Goal: Task Accomplishment & Management: Use online tool/utility

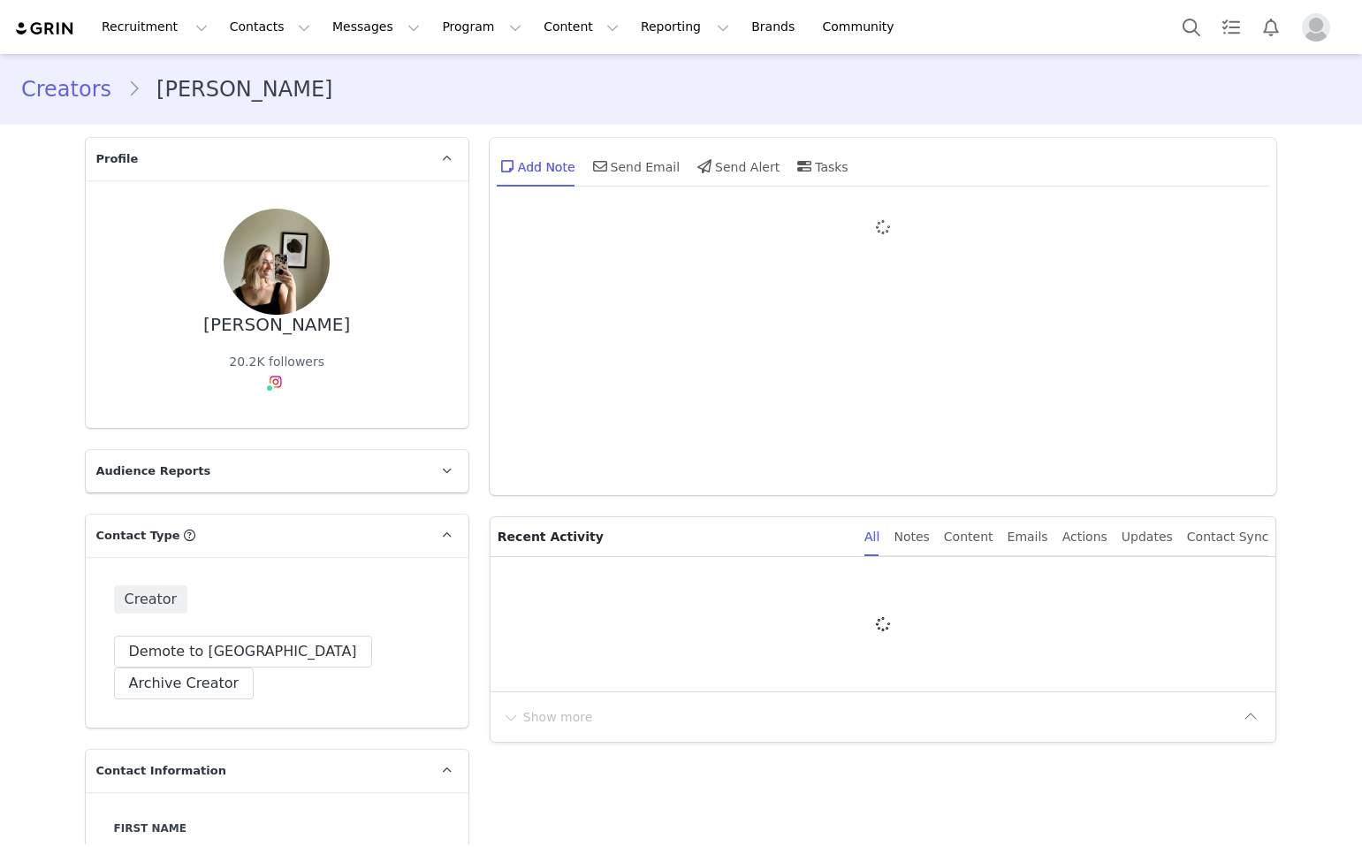
type input "+1 ([GEOGRAPHIC_DATA])"
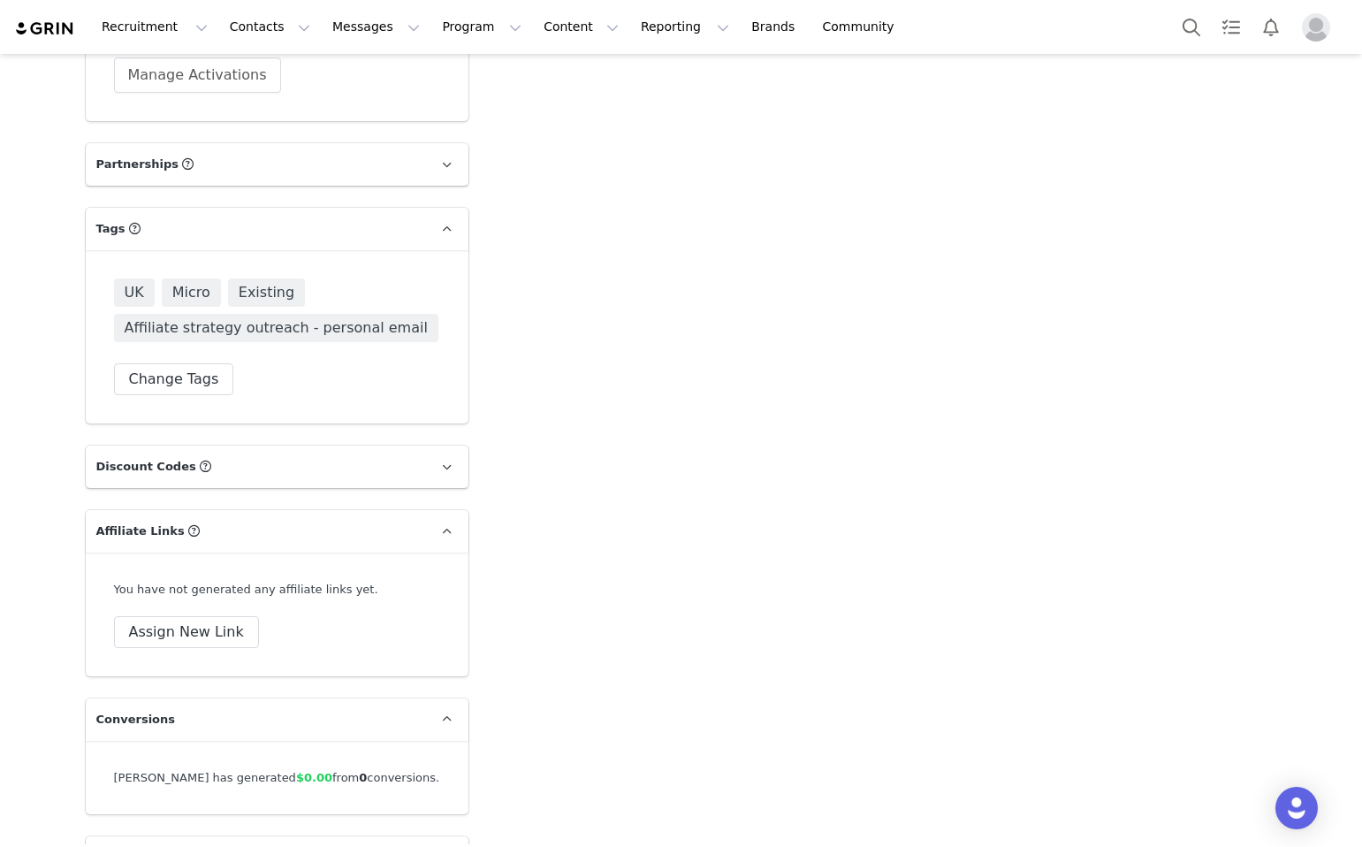
scroll to position [3447, 0]
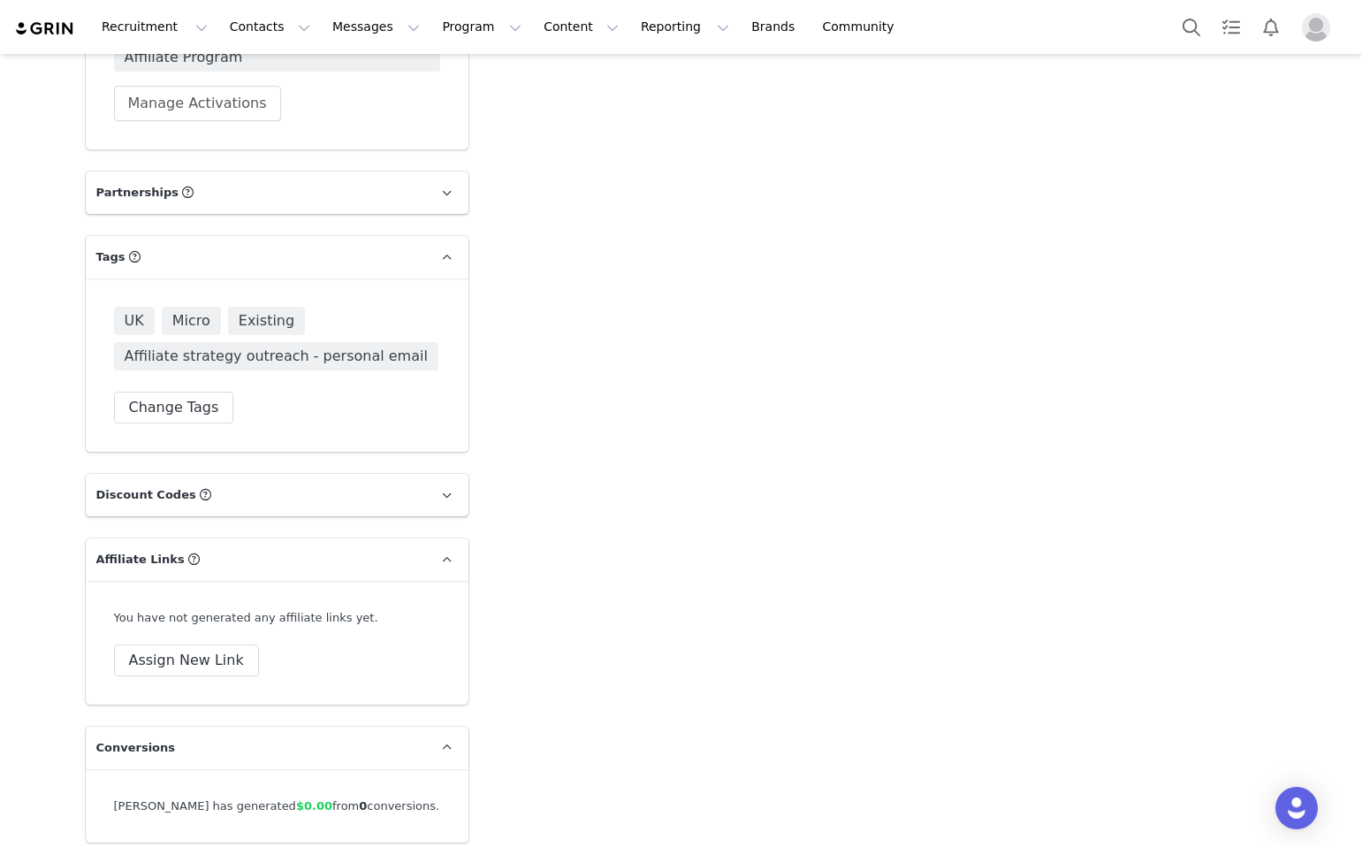
click at [194, 348] on div "UK Micro Existing Affiliate strategy outreach - personal email Change Tags" at bounding box center [277, 365] width 326 height 117
click at [194, 392] on button "Change Tags" at bounding box center [174, 408] width 120 height 32
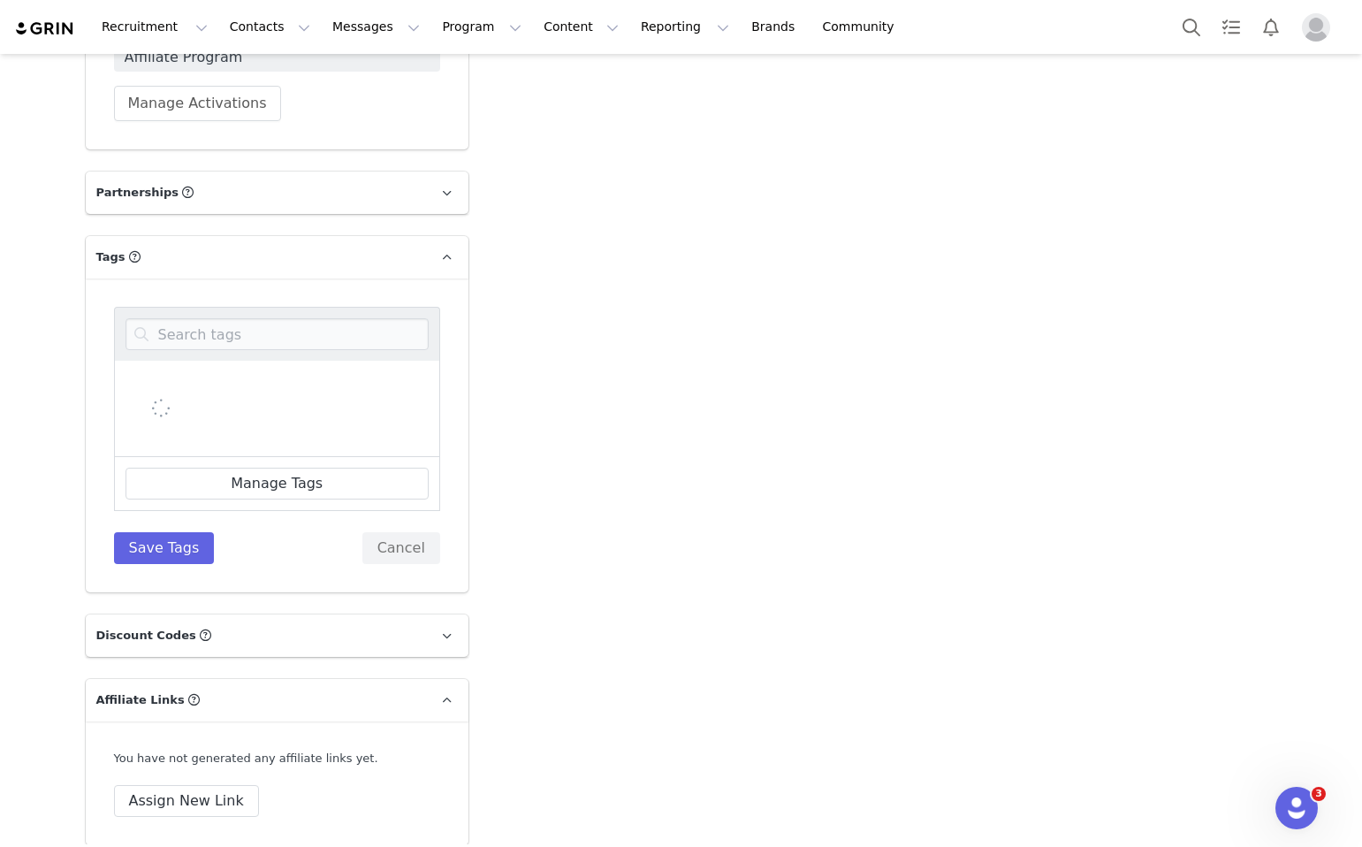
scroll to position [0, 0]
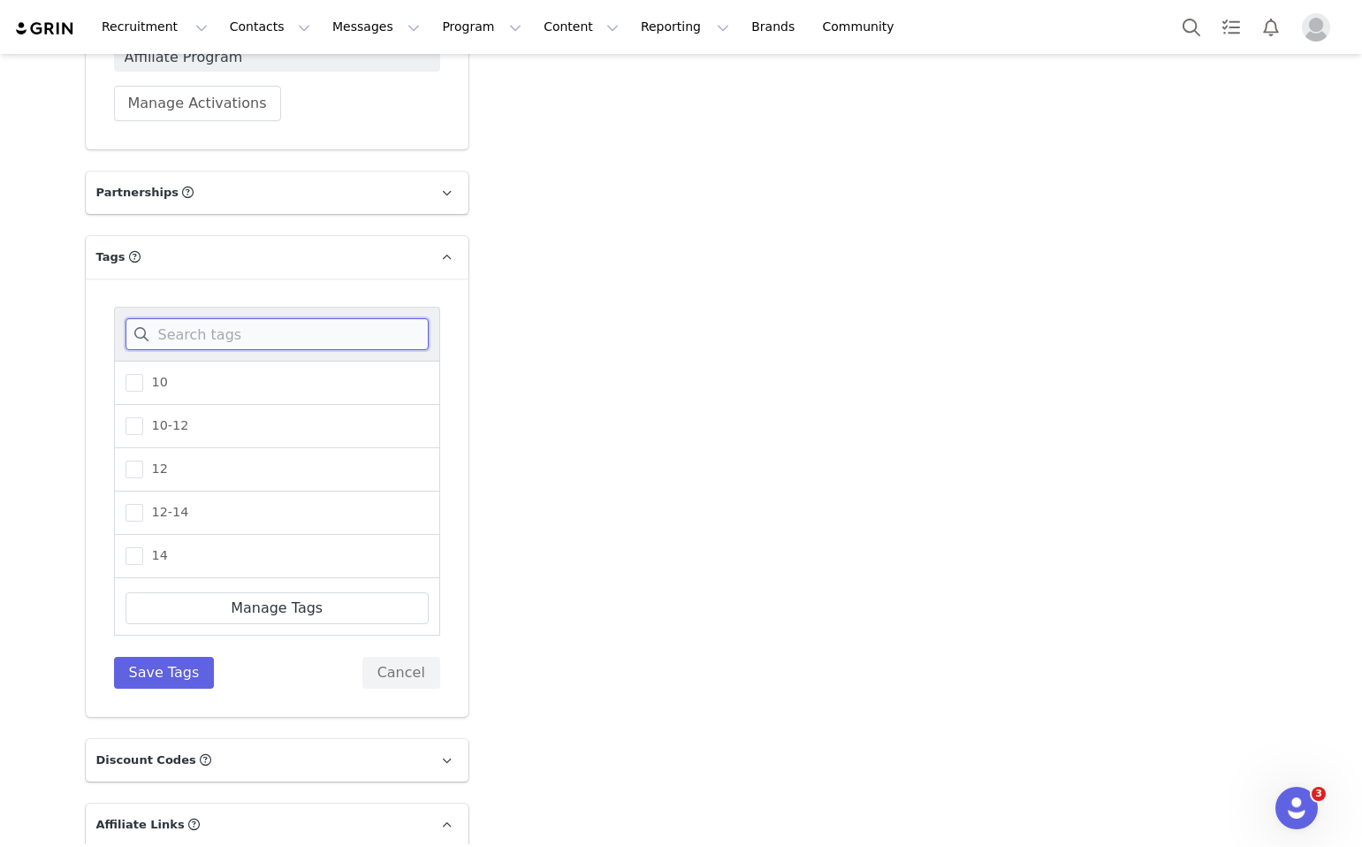
click at [199, 318] on input at bounding box center [277, 334] width 303 height 32
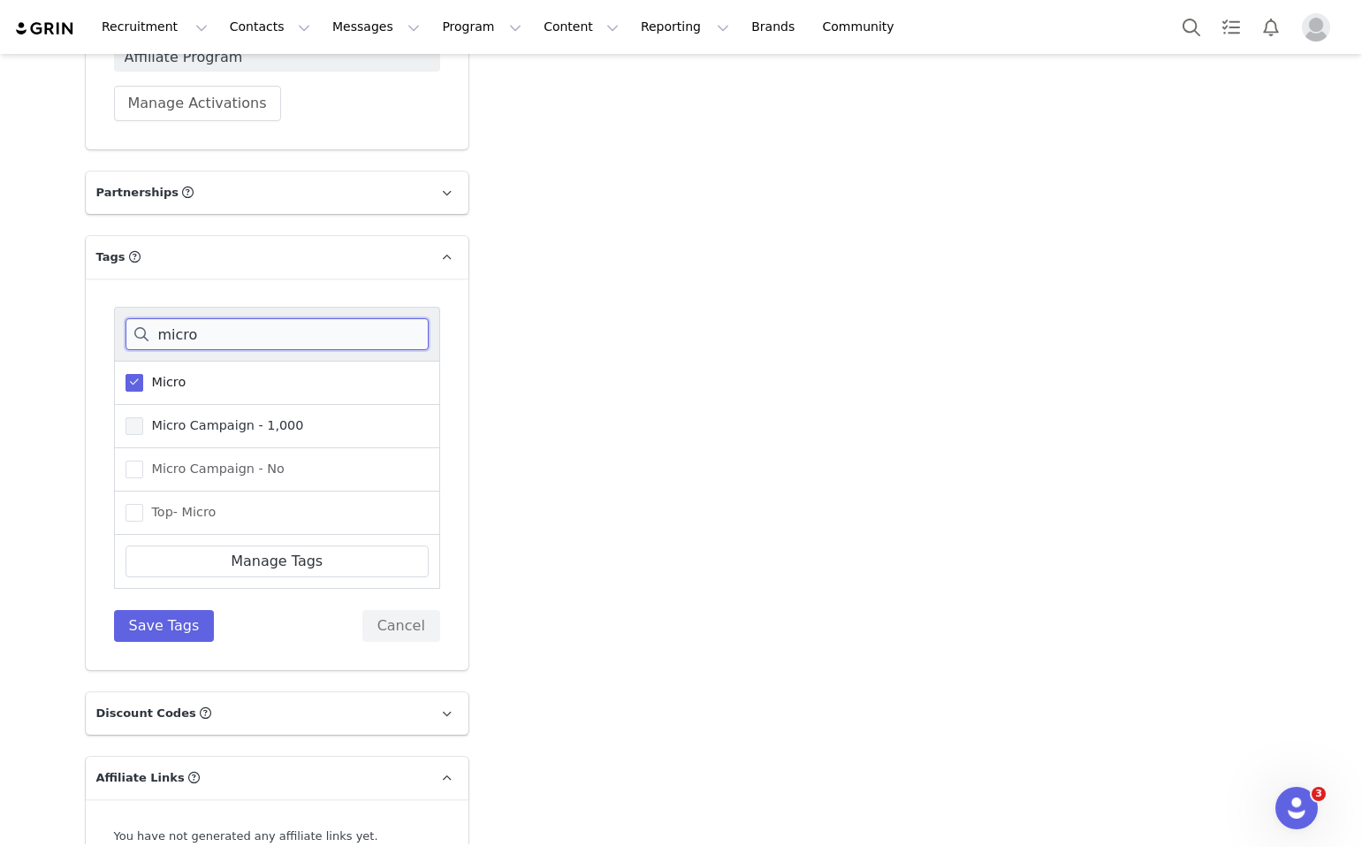
type input "micro"
drag, startPoint x: 172, startPoint y: 400, endPoint x: 171, endPoint y: 414, distance: 13.3
click at [171, 417] on span "Micro Campaign - 1,000" at bounding box center [223, 425] width 161 height 17
click at [143, 417] on input "Micro Campaign - 1,000" at bounding box center [143, 417] width 0 height 0
click at [165, 610] on button "Save Tags" at bounding box center [164, 626] width 101 height 32
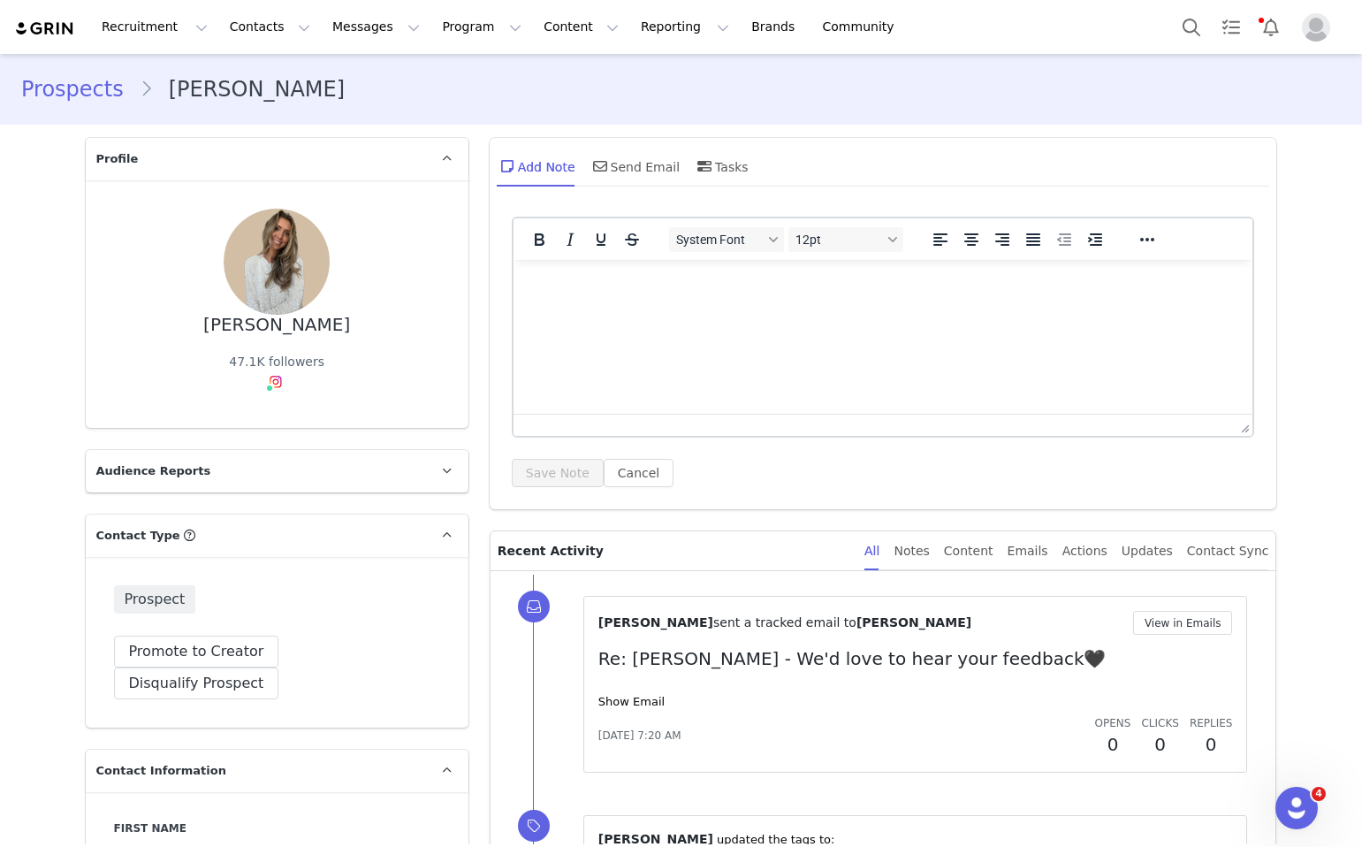
scroll to position [27, 0]
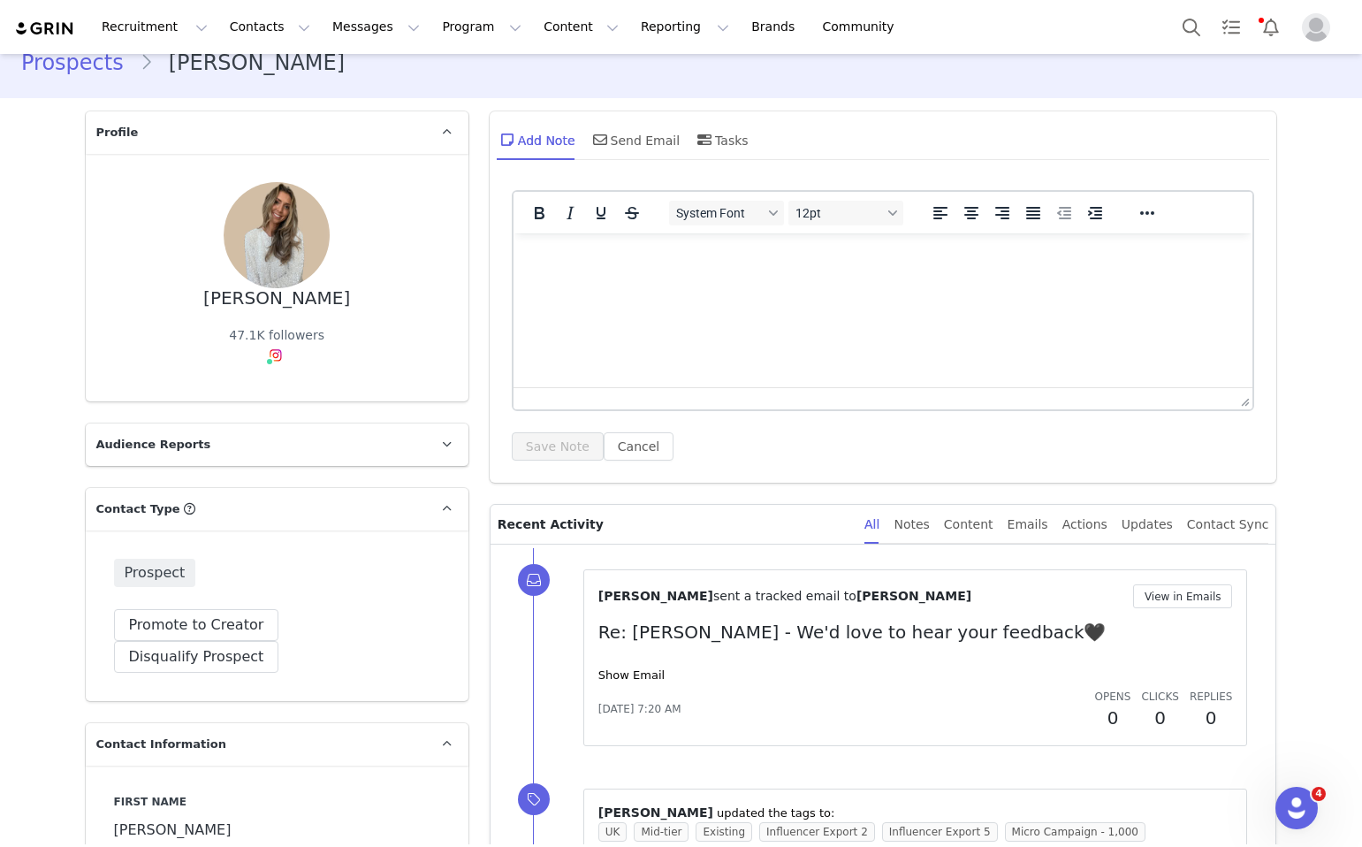
click at [270, 363] on span at bounding box center [269, 361] width 9 height 9
click at [274, 354] on img at bounding box center [276, 355] width 14 height 14
click at [279, 393] on link "@_fashionablykate" at bounding box center [279, 393] width 117 height 14
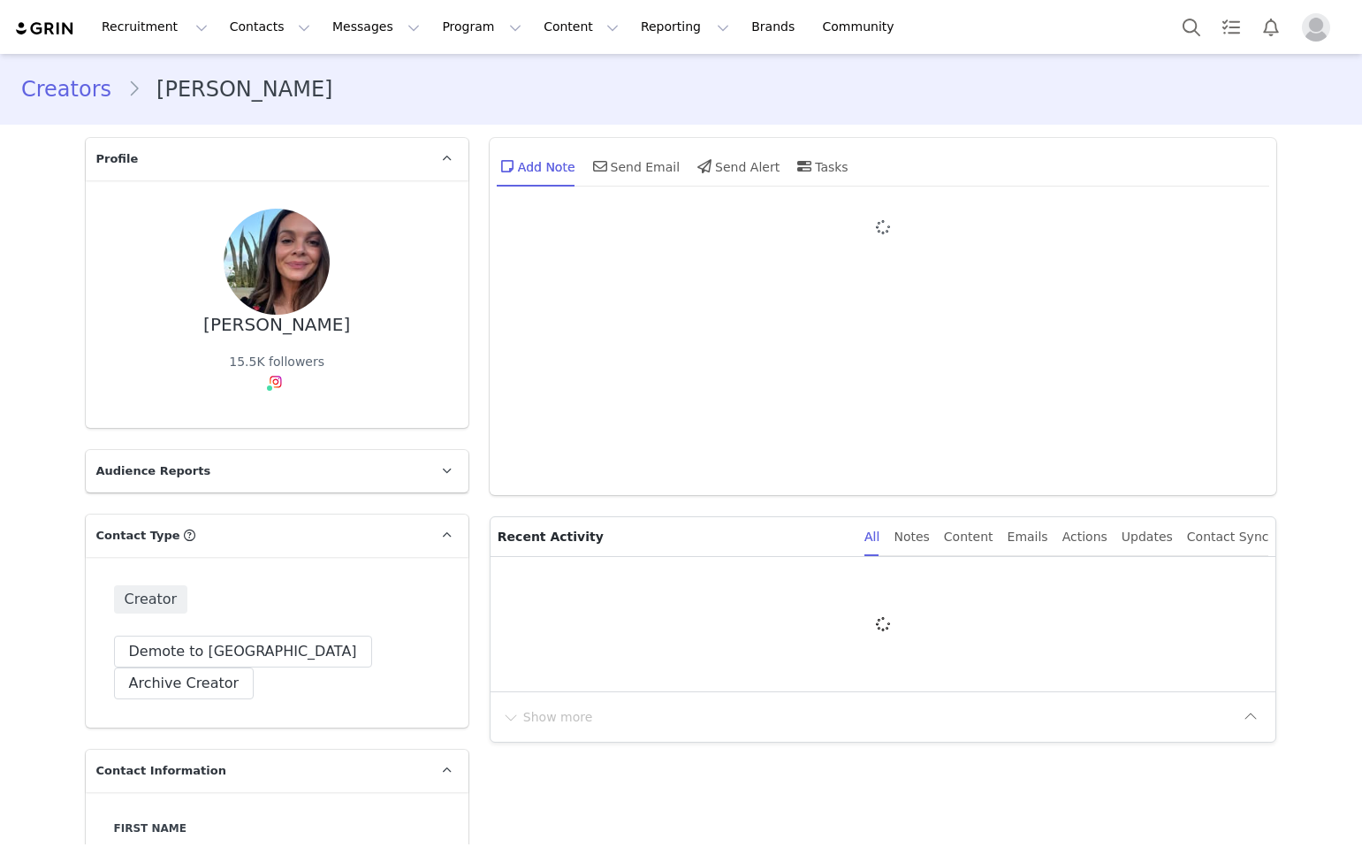
type input "+1 ([GEOGRAPHIC_DATA])"
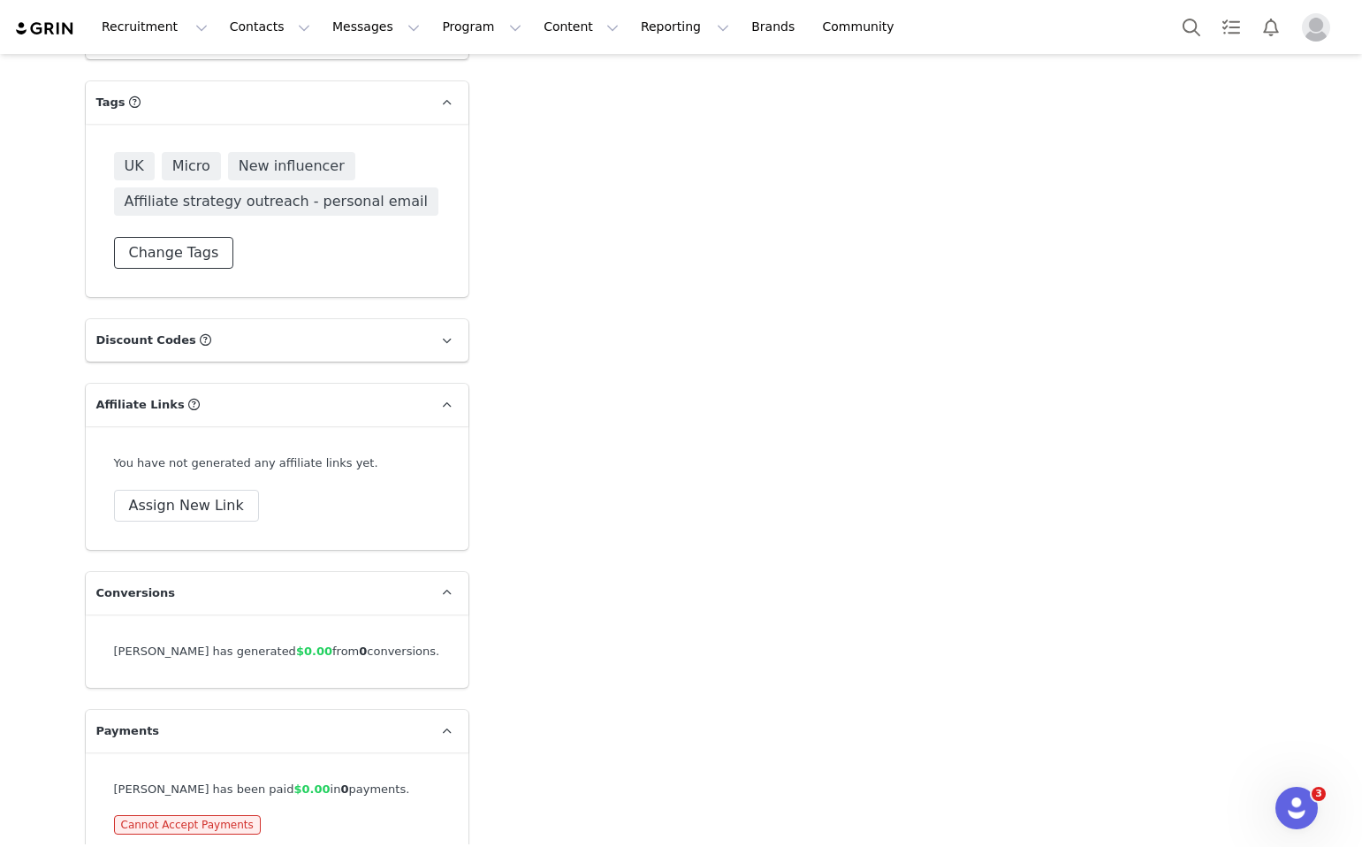
click at [193, 237] on button "Change Tags" at bounding box center [174, 253] width 120 height 32
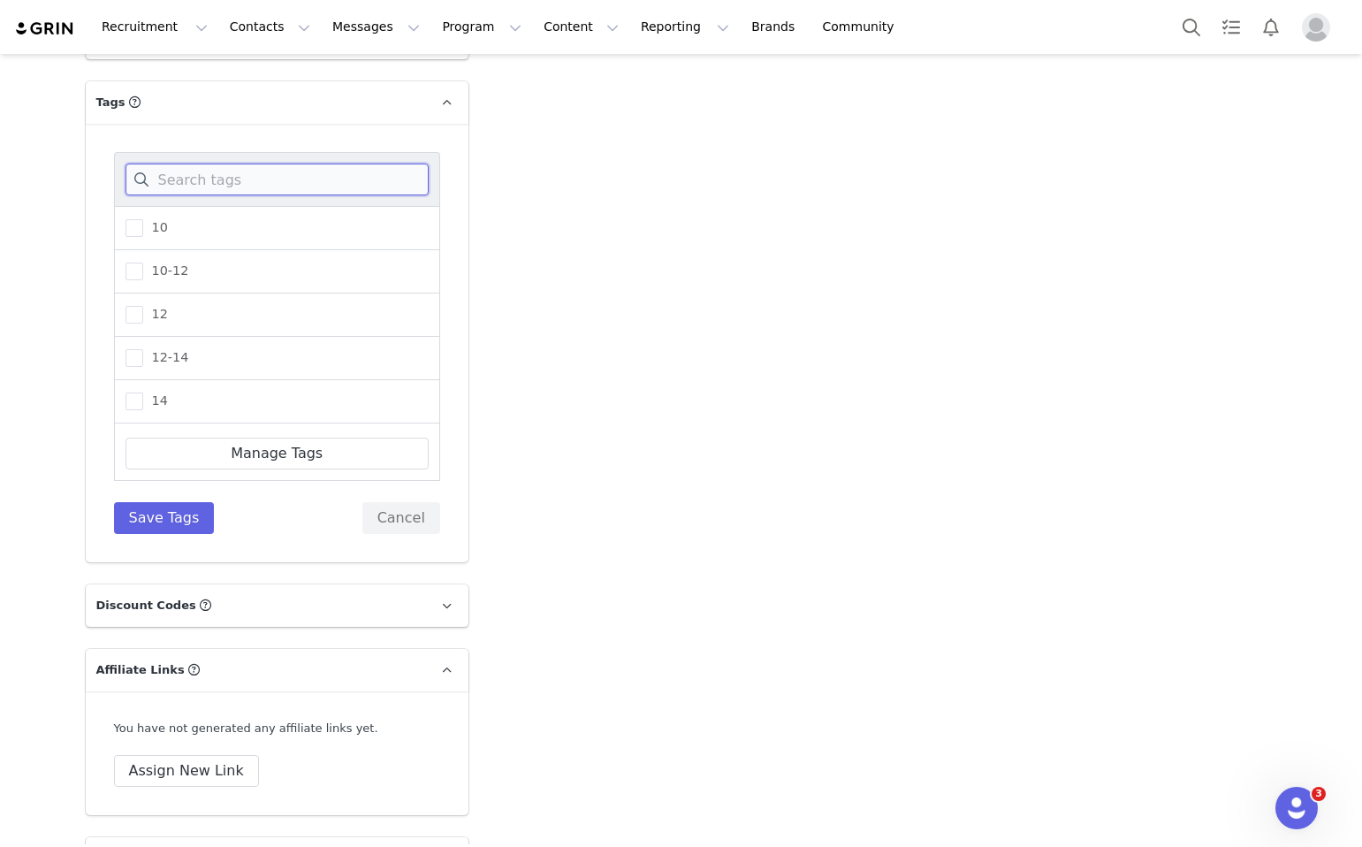
click at [217, 164] on input at bounding box center [277, 180] width 303 height 32
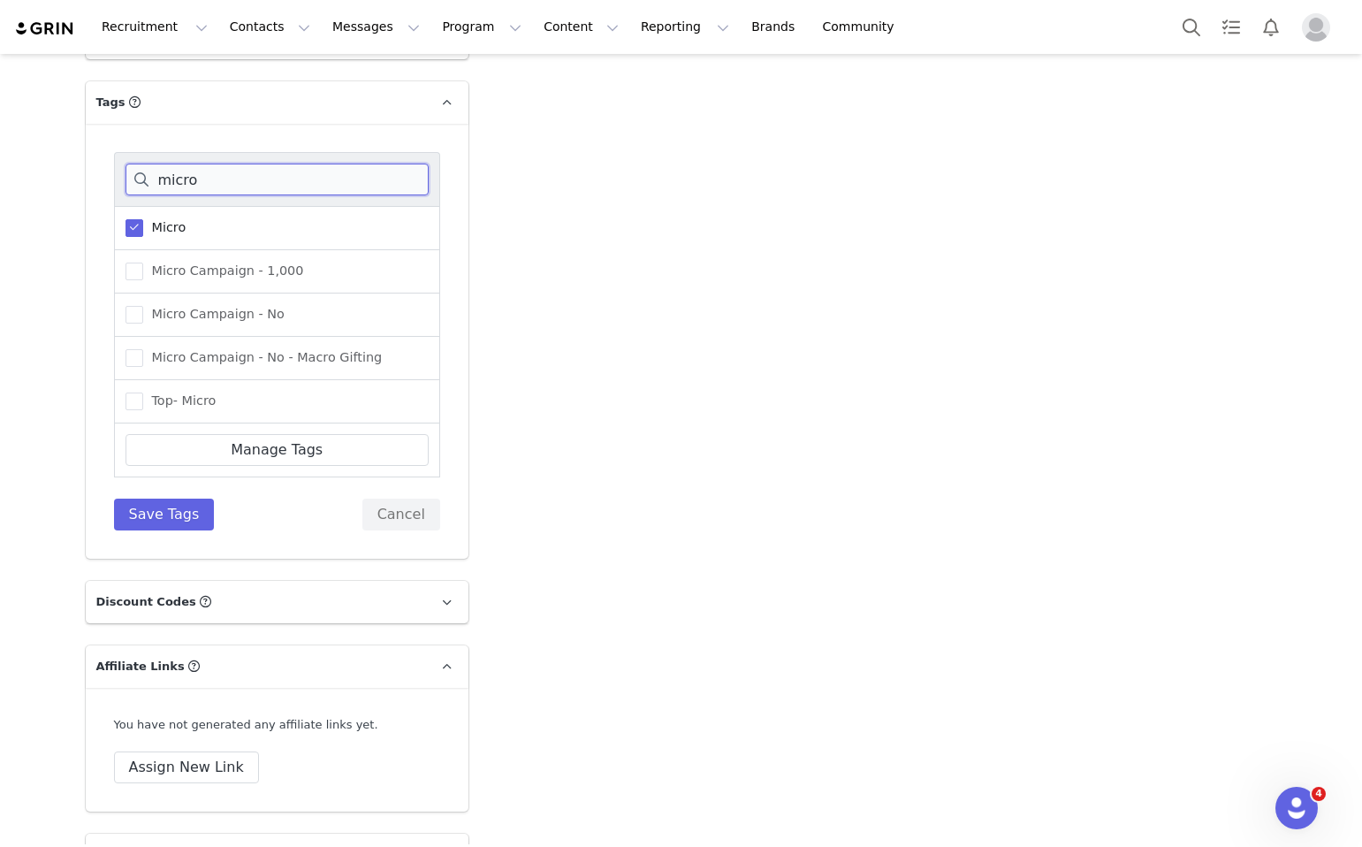
type input "micro"
click at [135, 251] on div "Micro Campaign - 1,000" at bounding box center [277, 271] width 326 height 43
click at [137, 261] on label "Micro Campaign - 1,000" at bounding box center [215, 271] width 179 height 21
click at [143, 263] on input "Micro Campaign - 1,000" at bounding box center [143, 263] width 0 height 0
click at [199, 499] on button "Save Tags" at bounding box center [164, 515] width 101 height 32
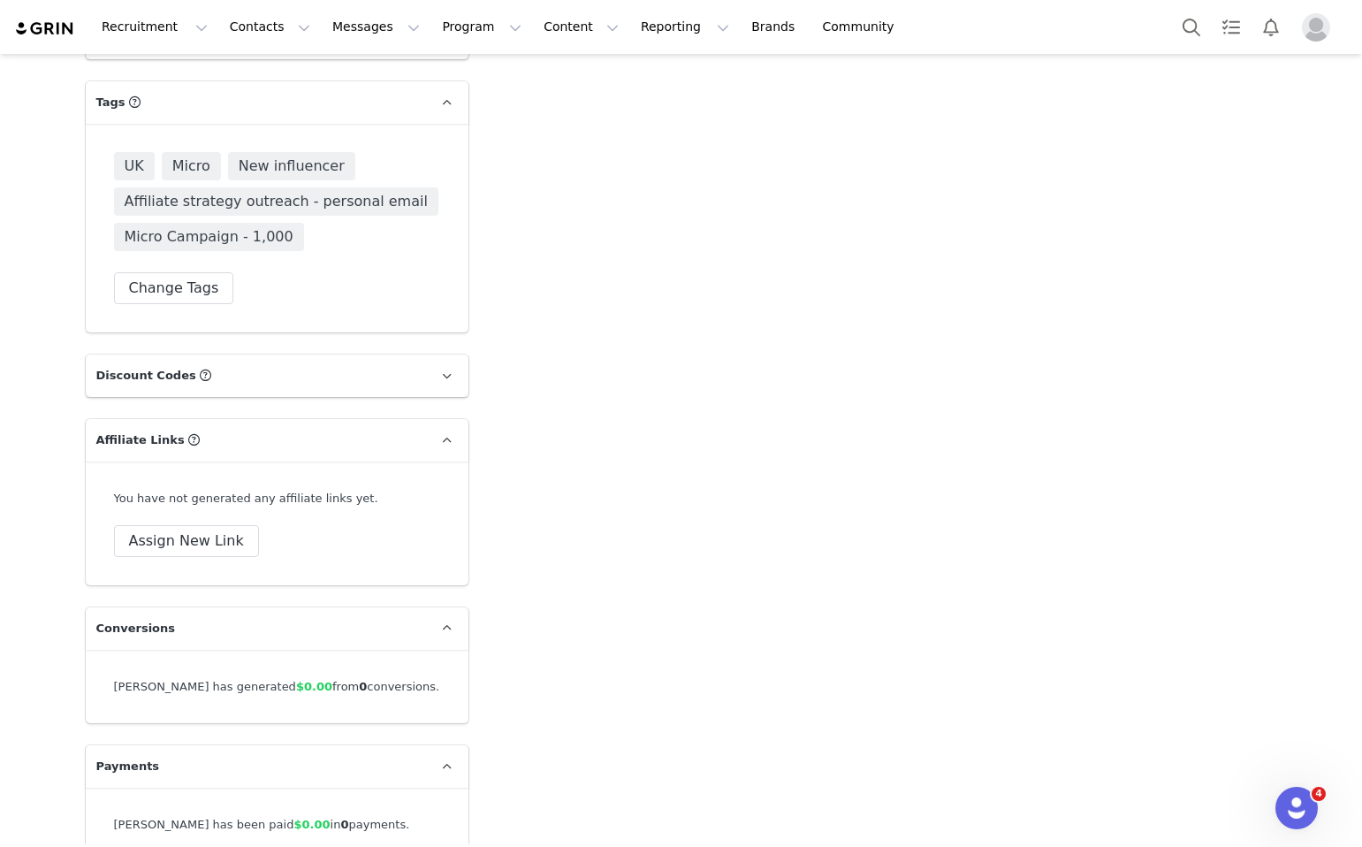
scroll to position [3548, 0]
click at [448, 30] on button "Program Program" at bounding box center [481, 27] width 101 height 40
click at [455, 75] on p "Activations" at bounding box center [452, 78] width 68 height 19
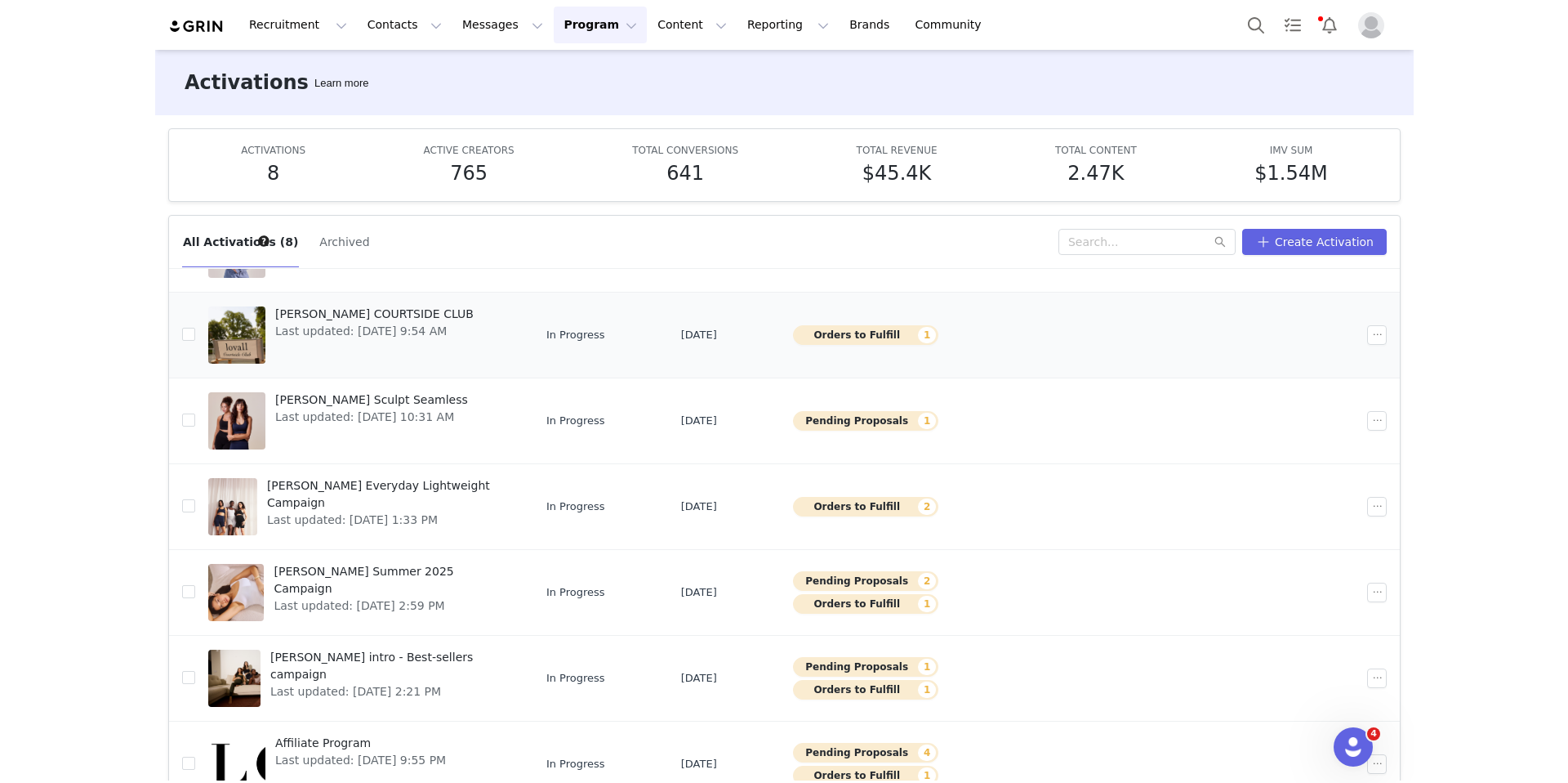
scroll to position [87, 0]
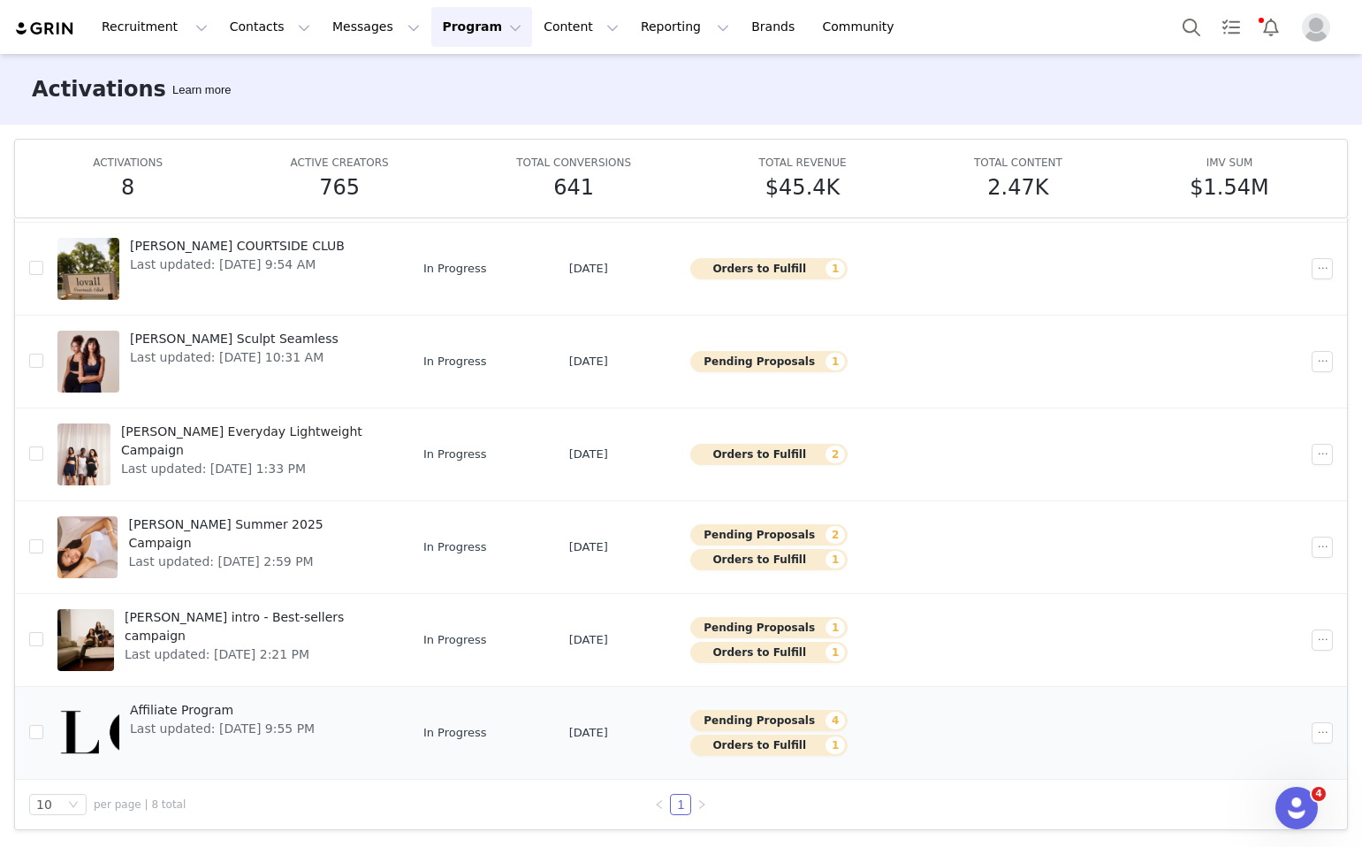
click at [300, 741] on div "Affiliate Program Last updated: Sep 25, 2025 9:55 PM" at bounding box center [222, 733] width 206 height 71
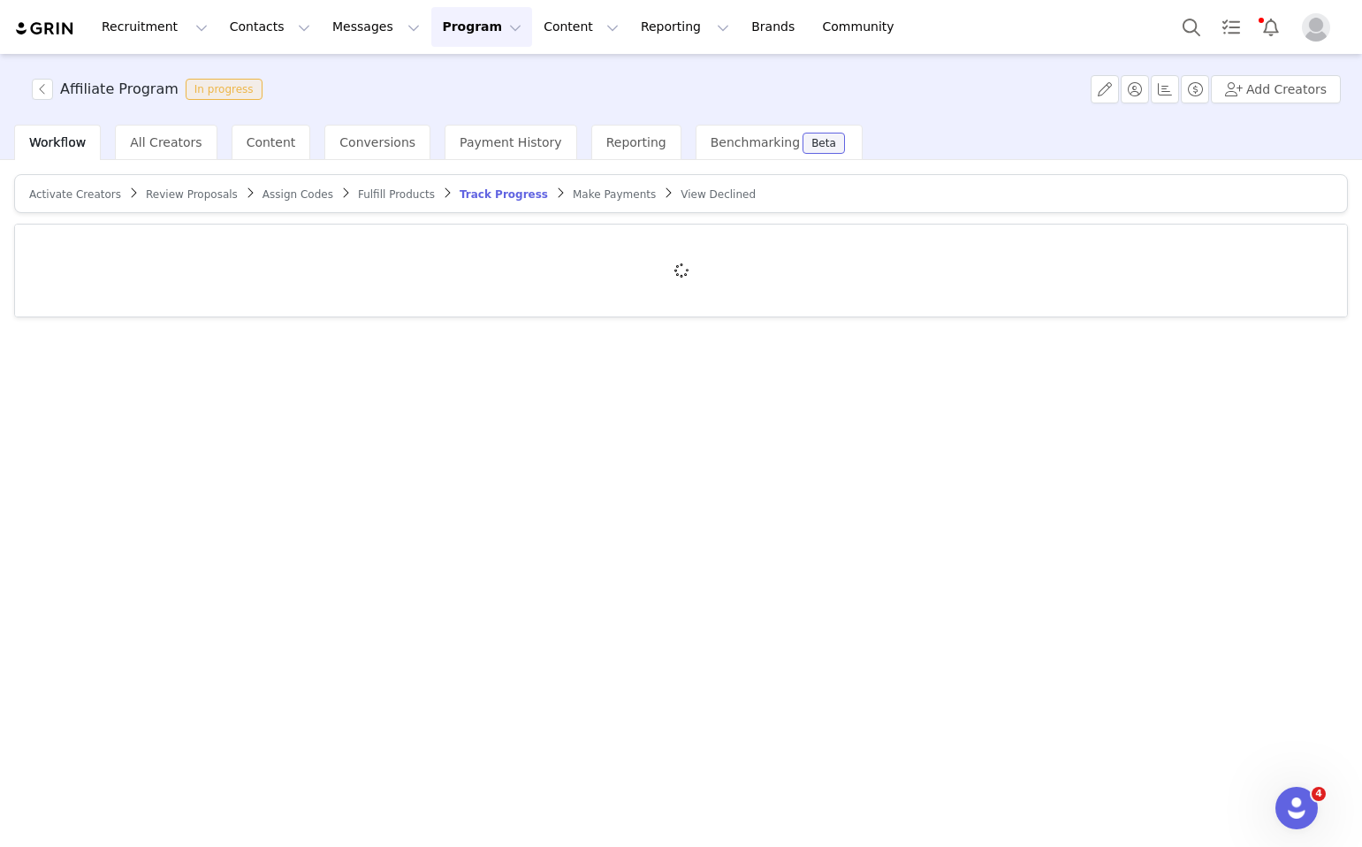
click at [290, 202] on article "Activate Creators Review Proposals Assign Codes Fulfill Products Track Progress…" at bounding box center [681, 193] width 1334 height 39
click at [290, 192] on span "Assign Codes" at bounding box center [298, 194] width 71 height 12
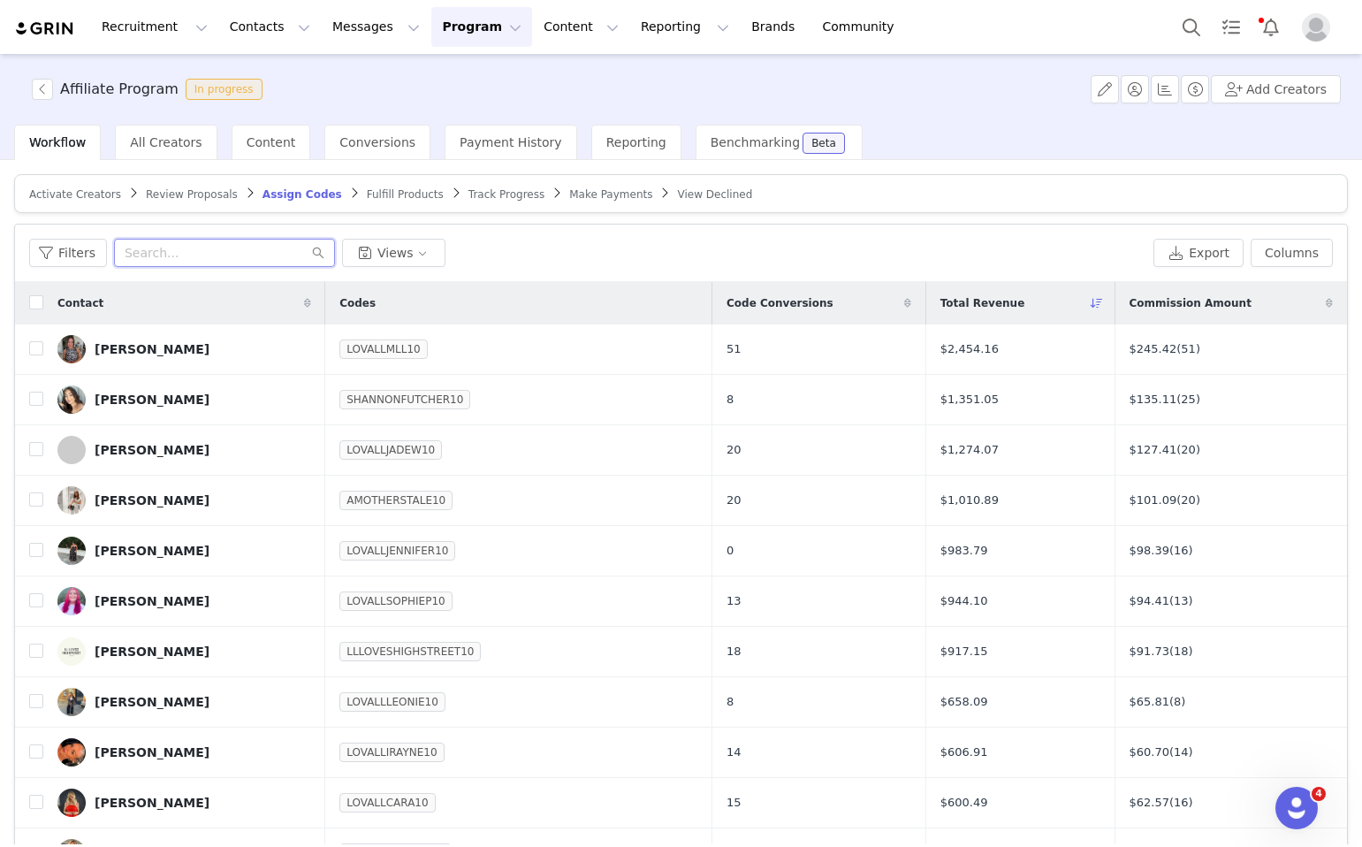
click at [202, 251] on input "text" at bounding box center [224, 253] width 221 height 28
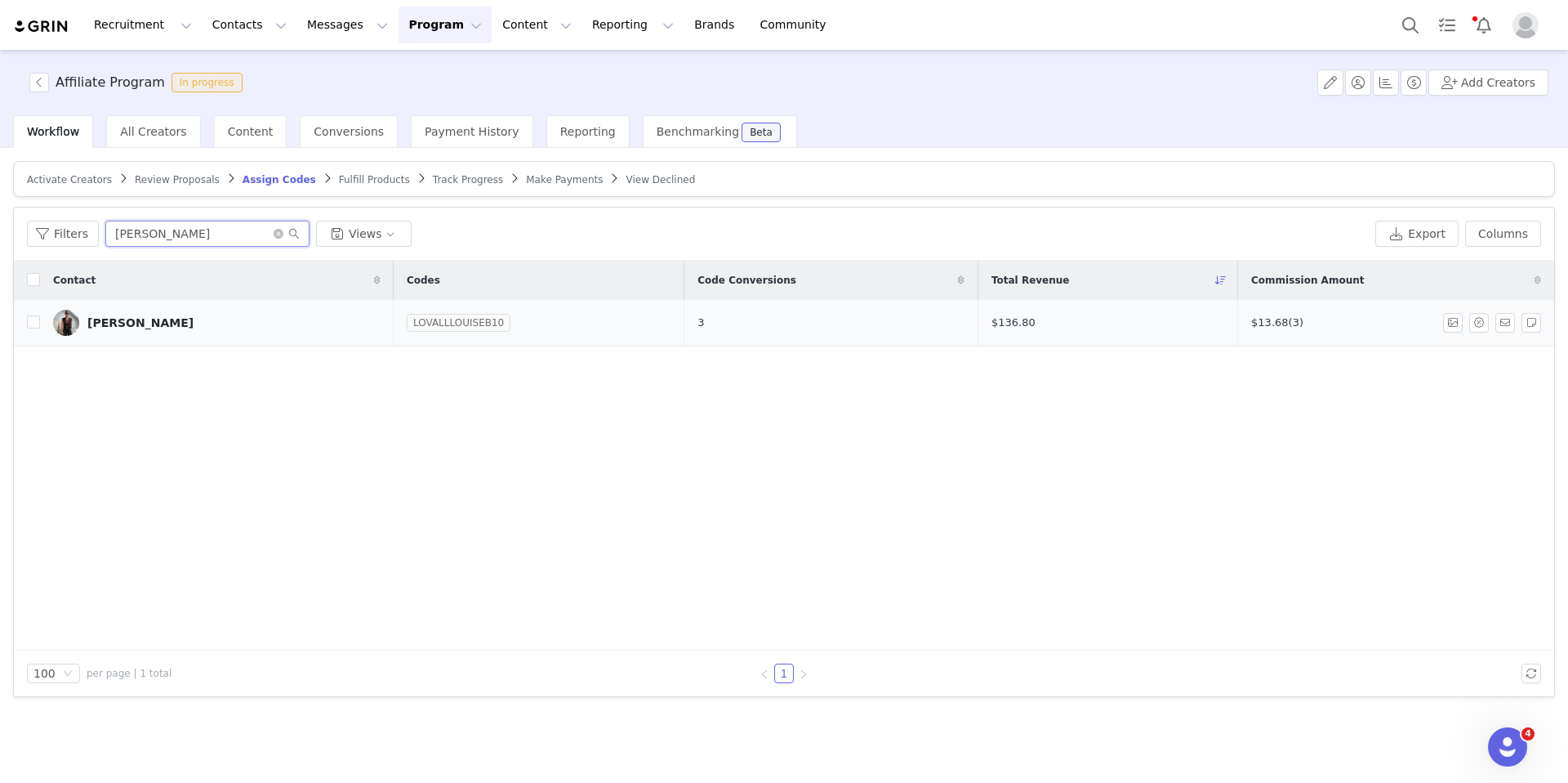
type input "louise bing"
drag, startPoint x: 472, startPoint y: 322, endPoint x: 380, endPoint y: 323, distance: 92.0
click at [407, 323] on link "LOVALLLOUISEB10" at bounding box center [458, 323] width 103 height 17
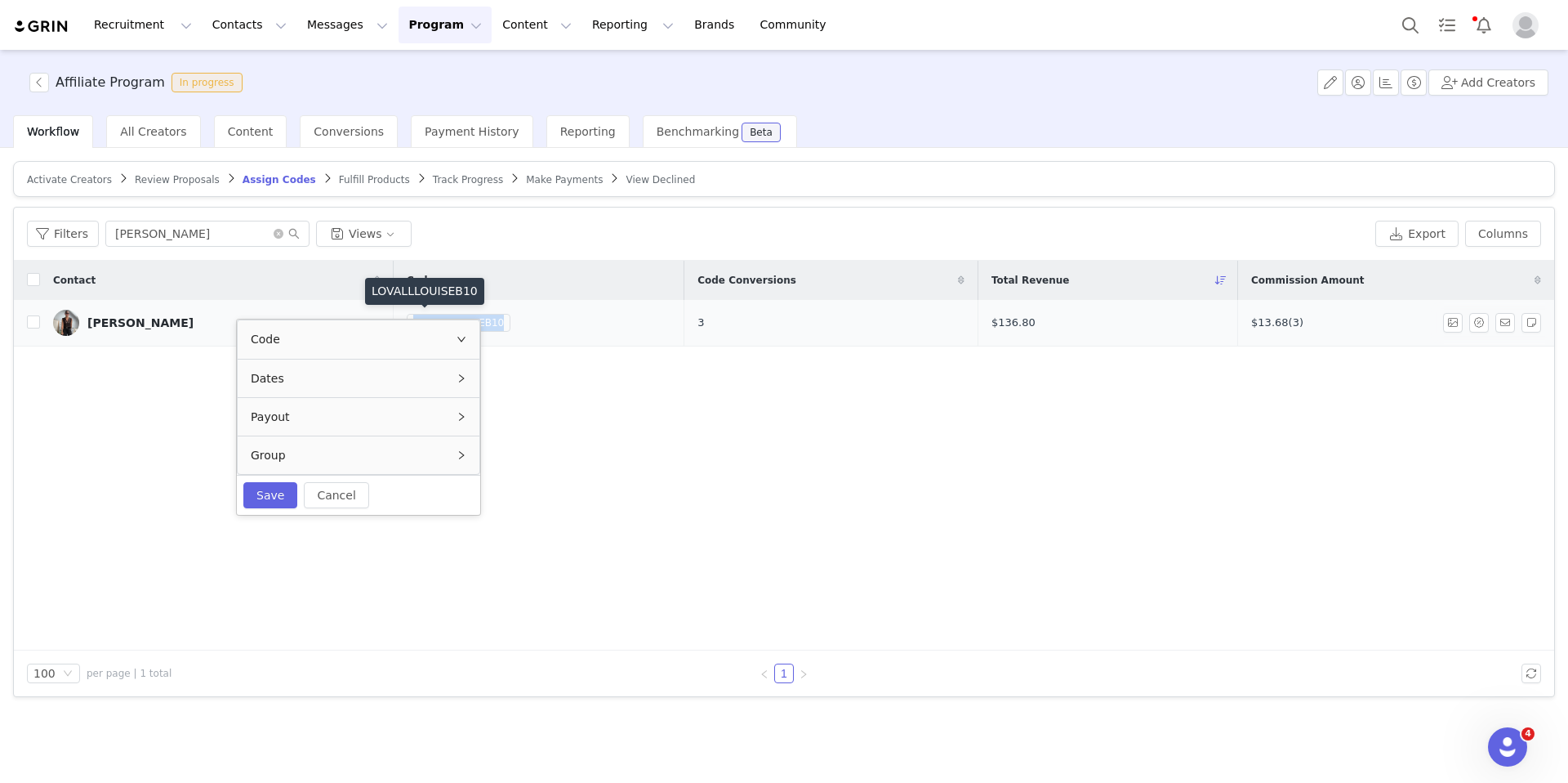
copy link "LOVALLLOUISEB10"
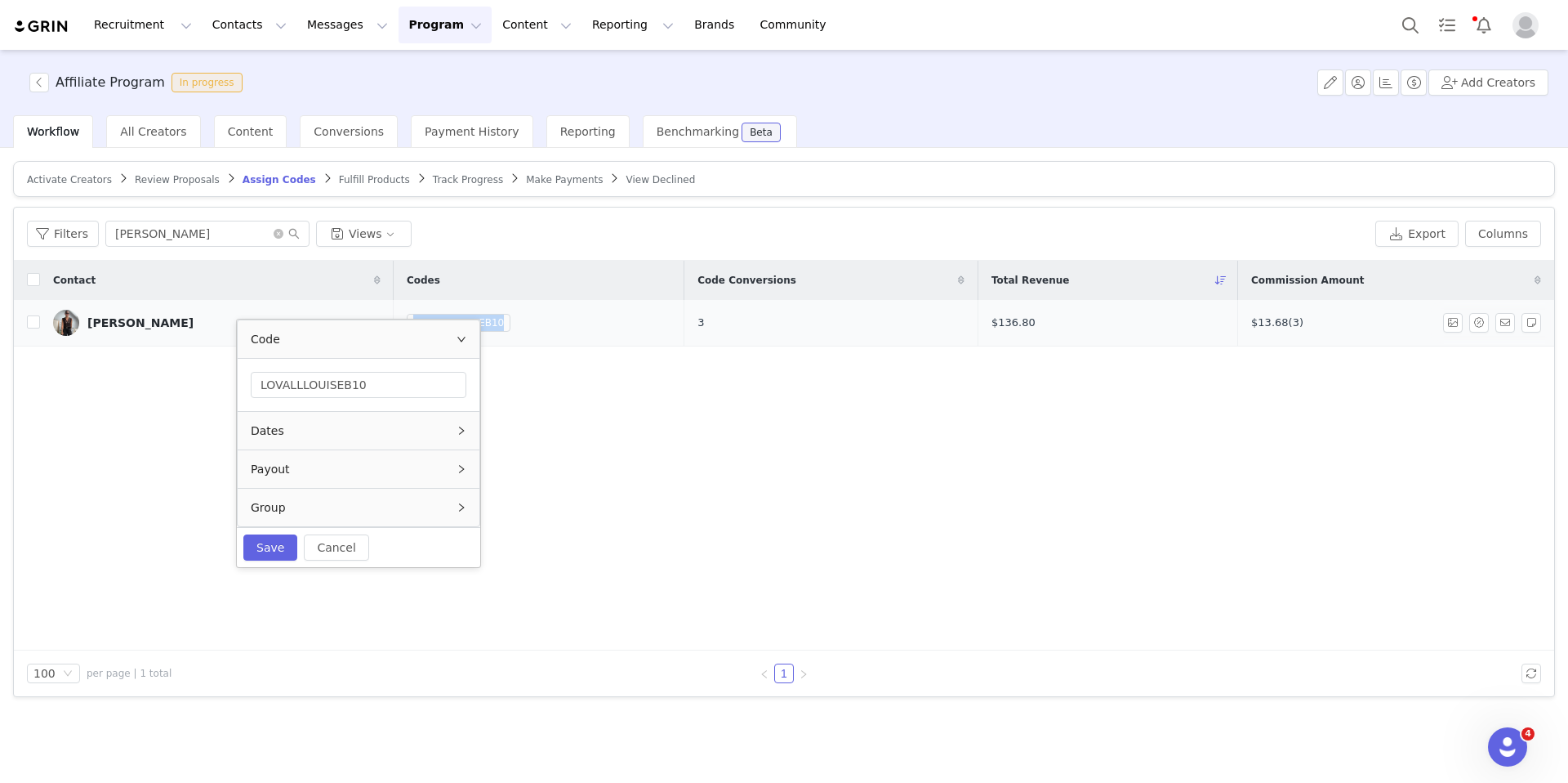
click at [69, 313] on img at bounding box center [66, 323] width 26 height 26
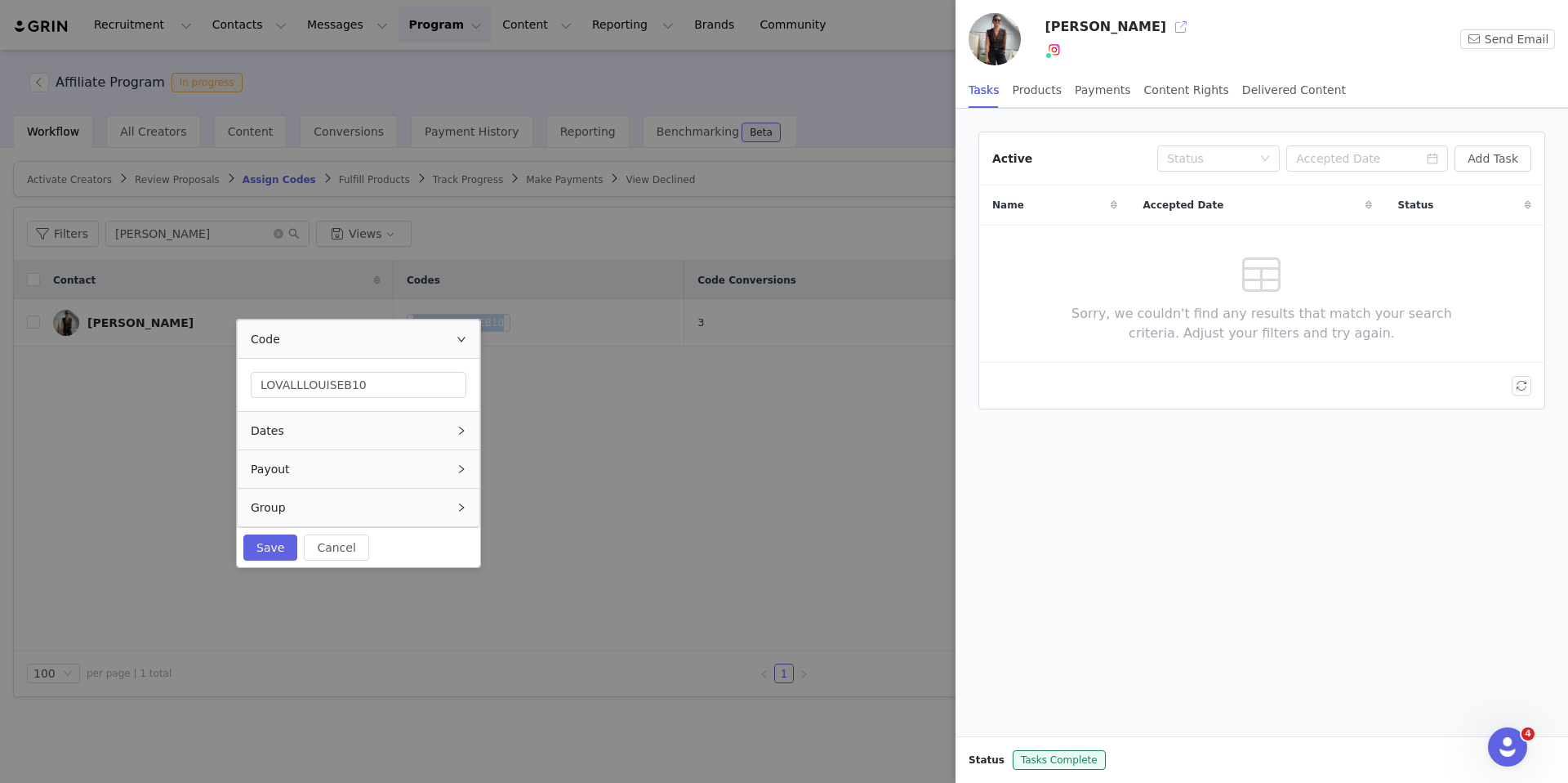
click at [1168, 18] on button "button" at bounding box center [1181, 27] width 26 height 26
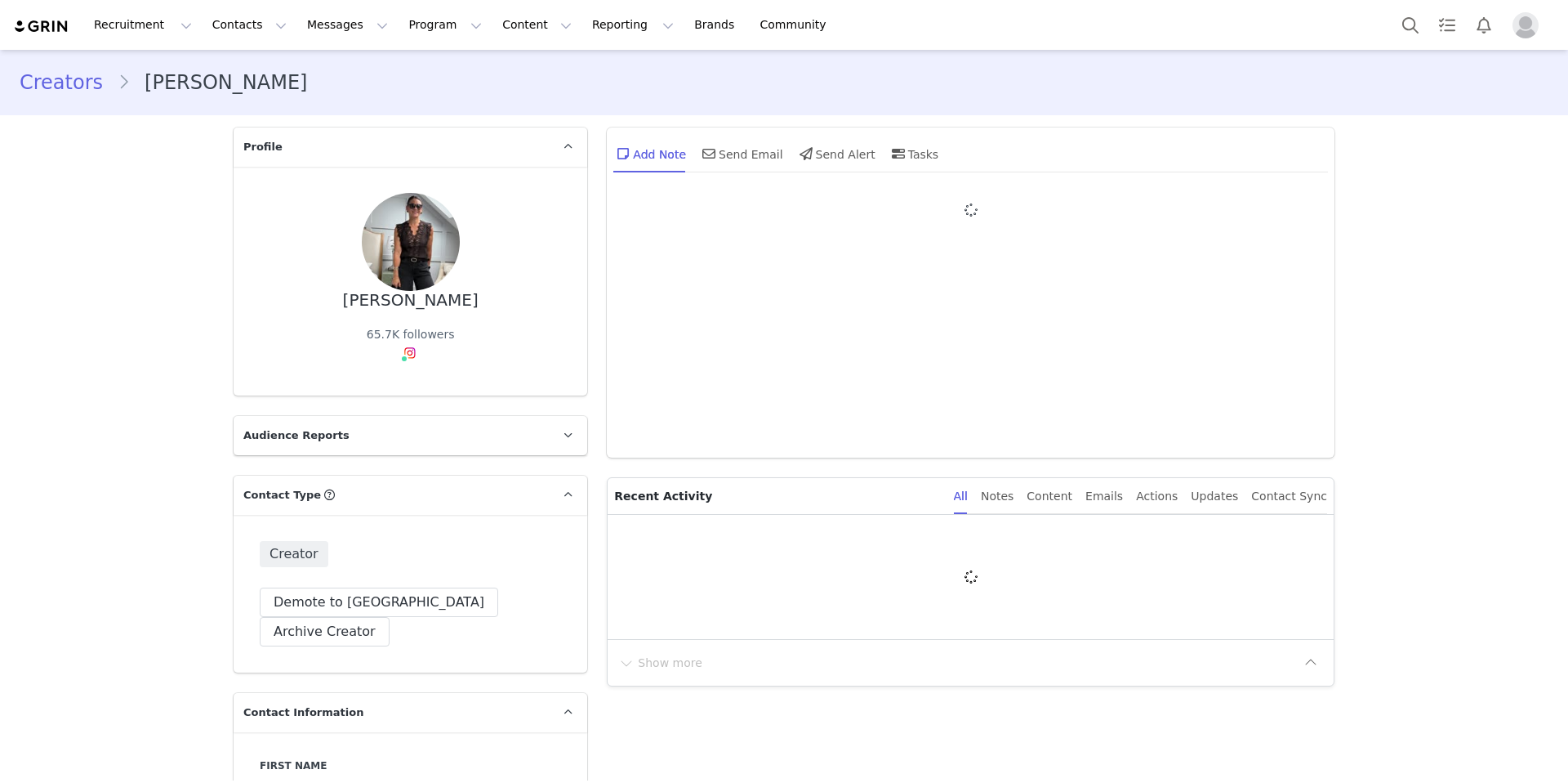
type input "+1 ([GEOGRAPHIC_DATA])"
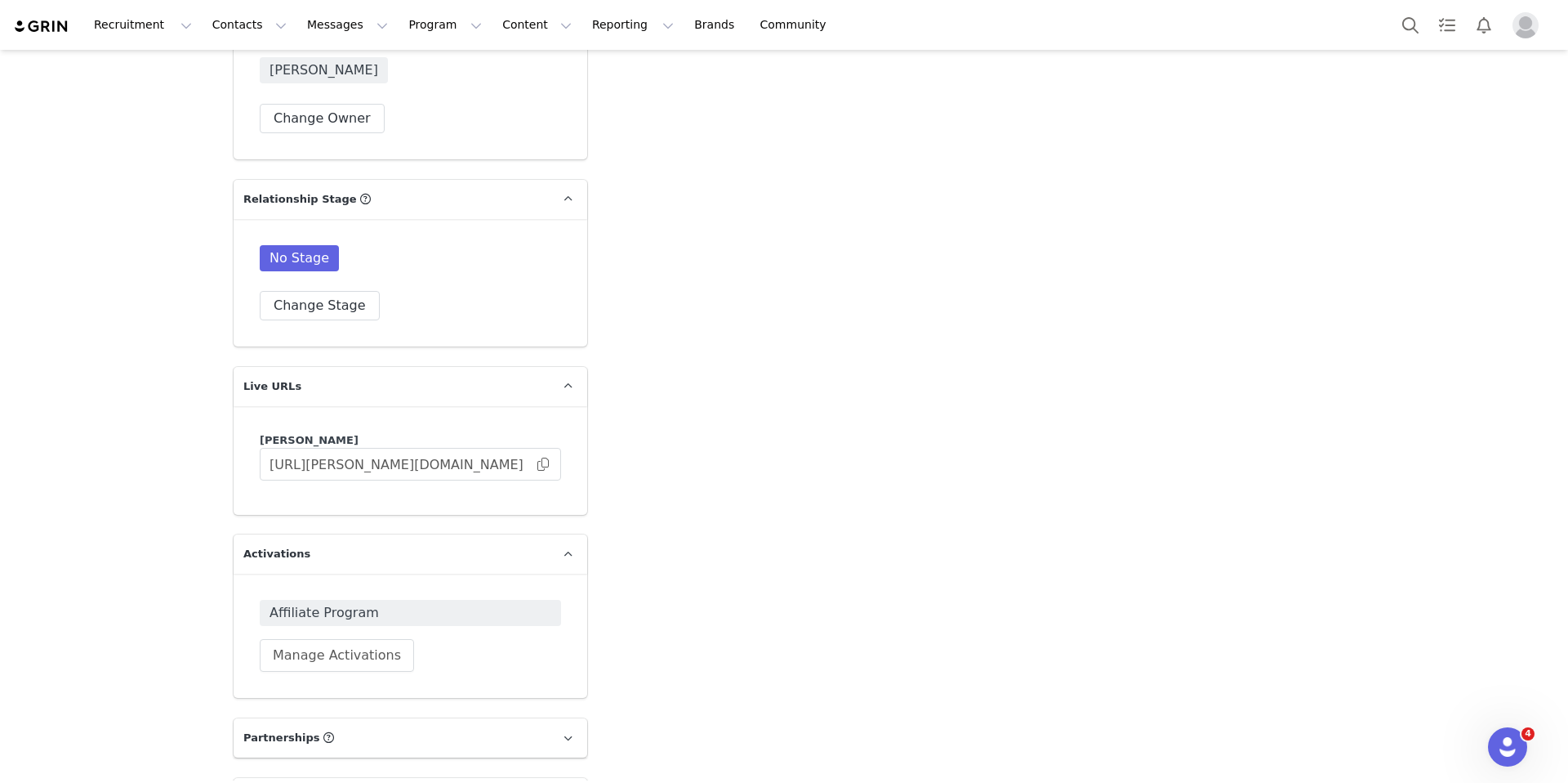
scroll to position [2598, 0]
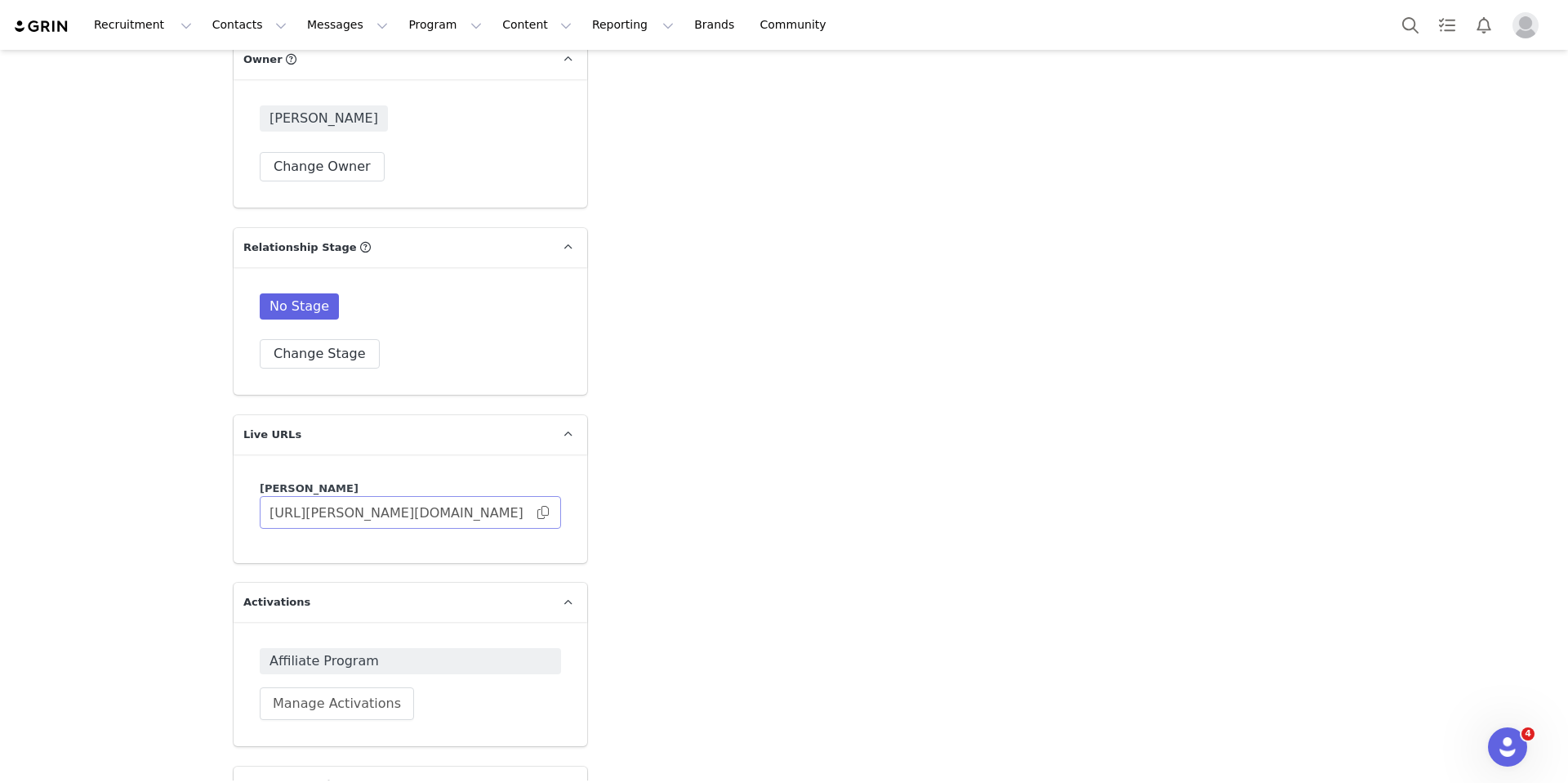
click at [541, 512] on span at bounding box center [543, 512] width 17 height 0
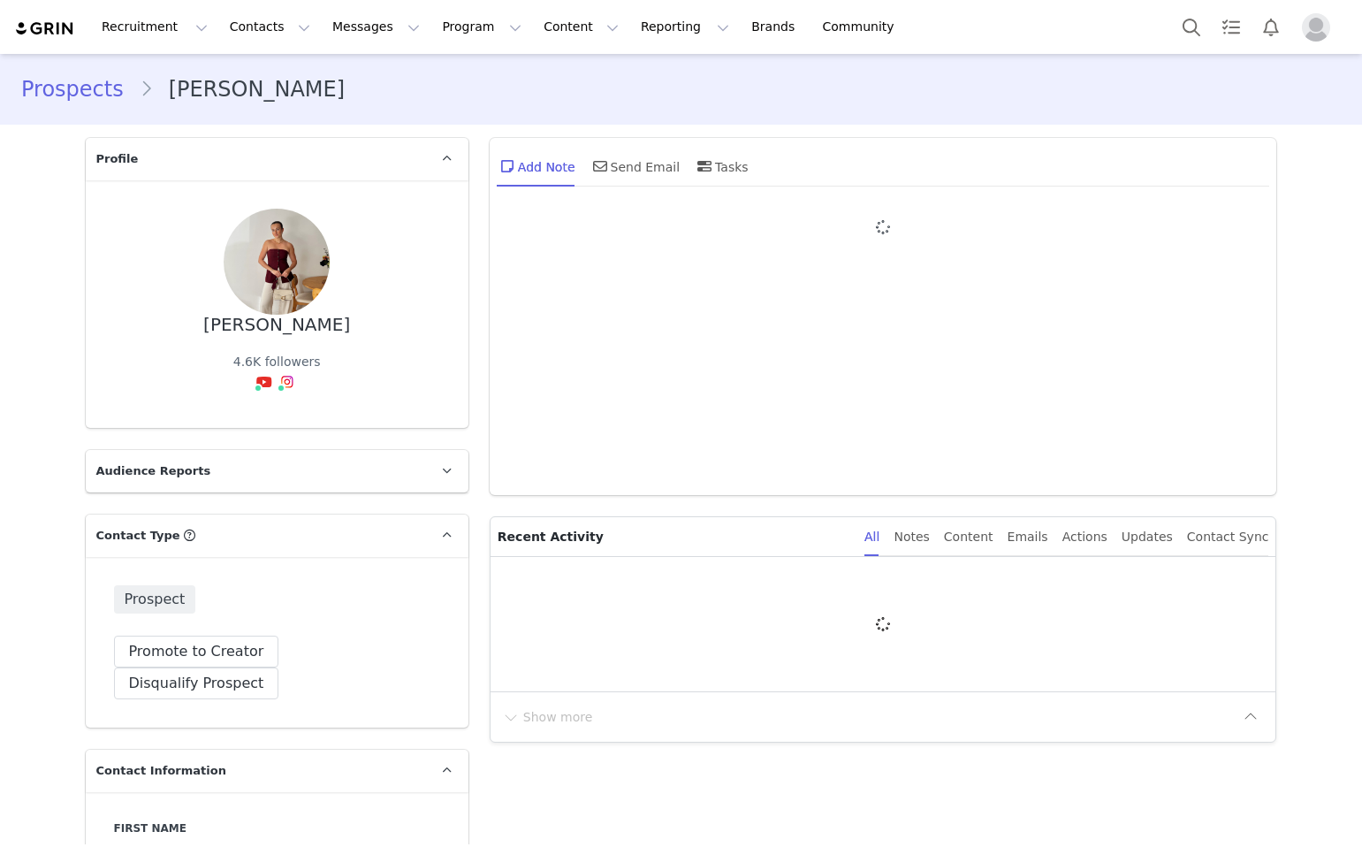
type input "+1 ([GEOGRAPHIC_DATA])"
